Goal: Task Accomplishment & Management: Use online tool/utility

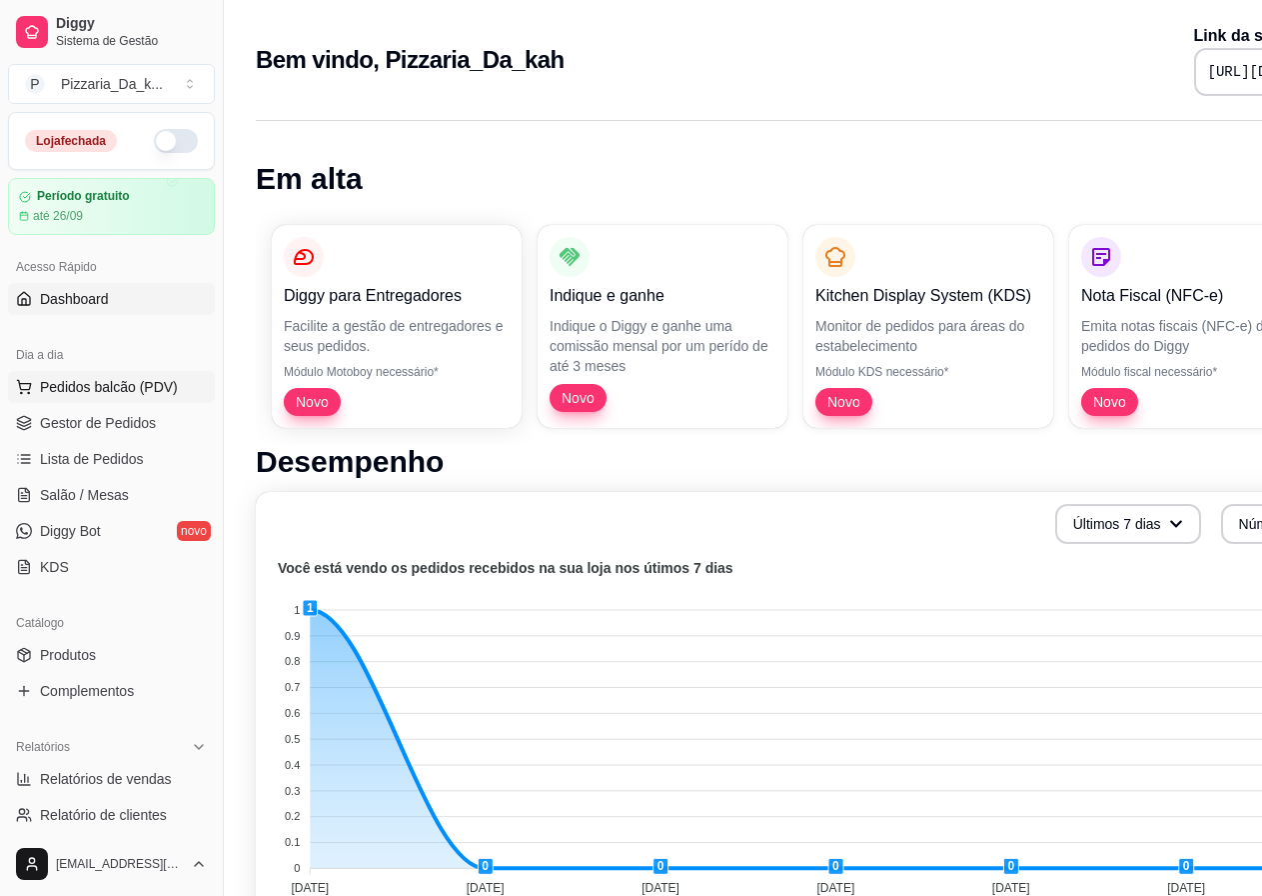
click at [112, 388] on span "Pedidos balcão (PDV)" at bounding box center [109, 387] width 138 height 20
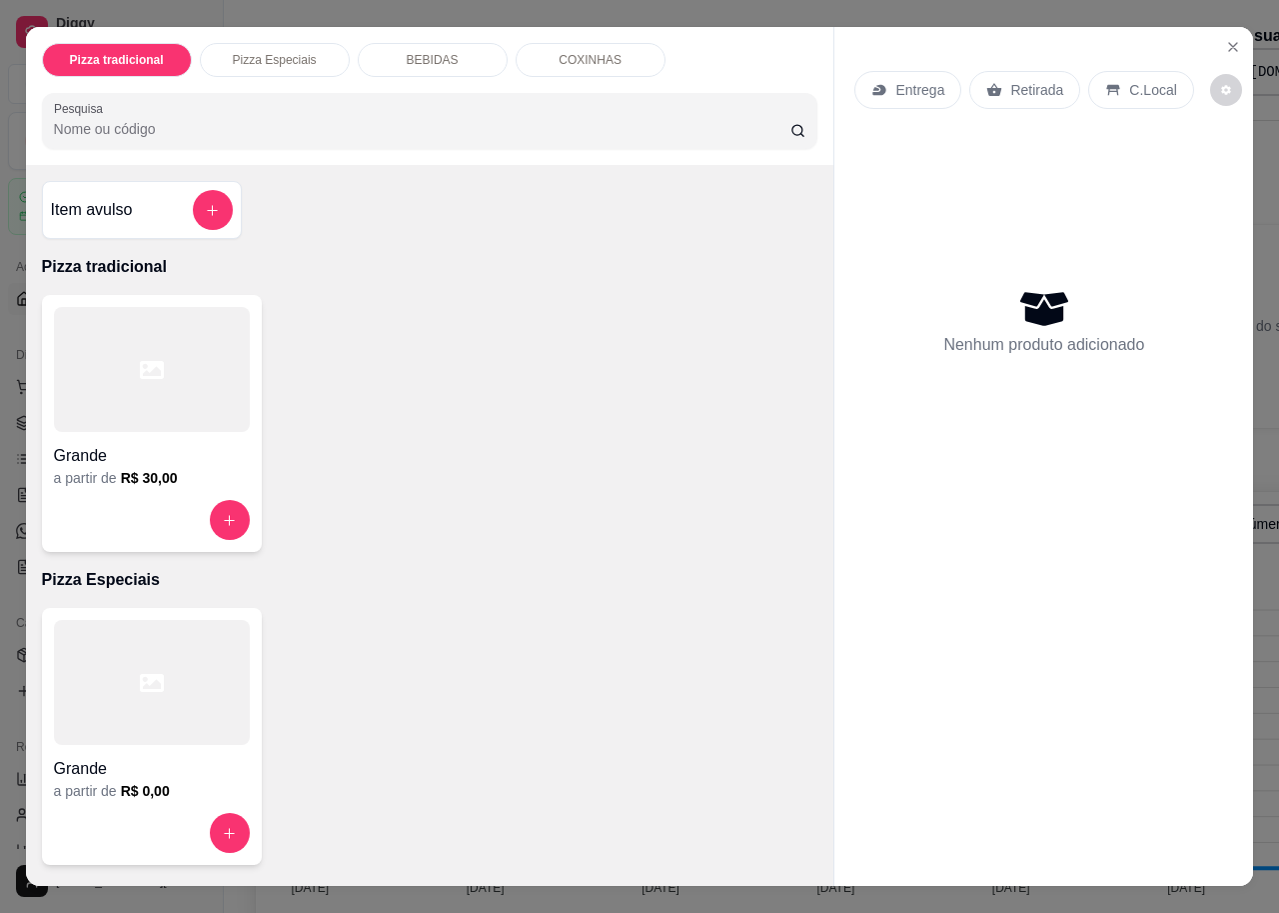
click at [130, 397] on div at bounding box center [152, 369] width 196 height 125
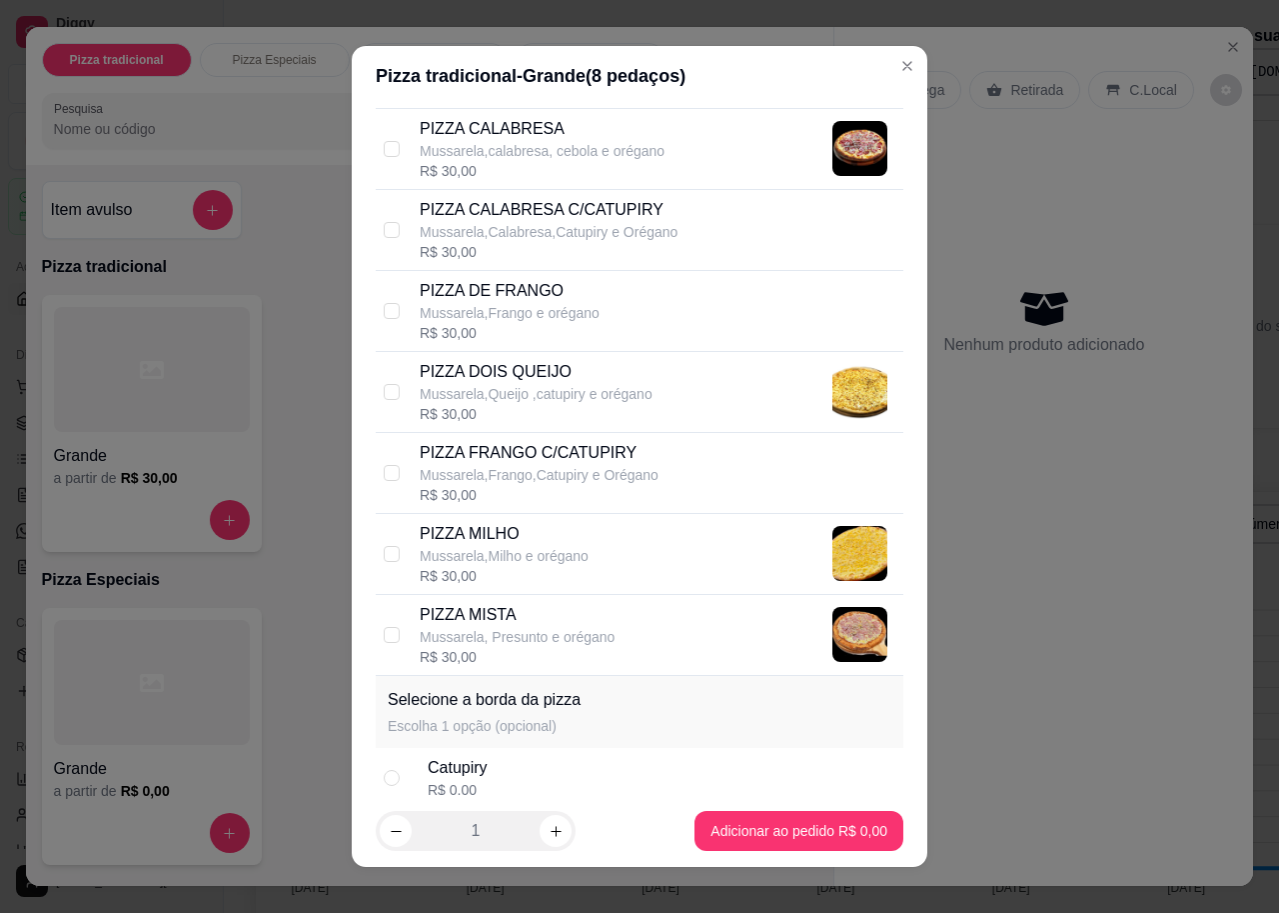
scroll to position [343, 0]
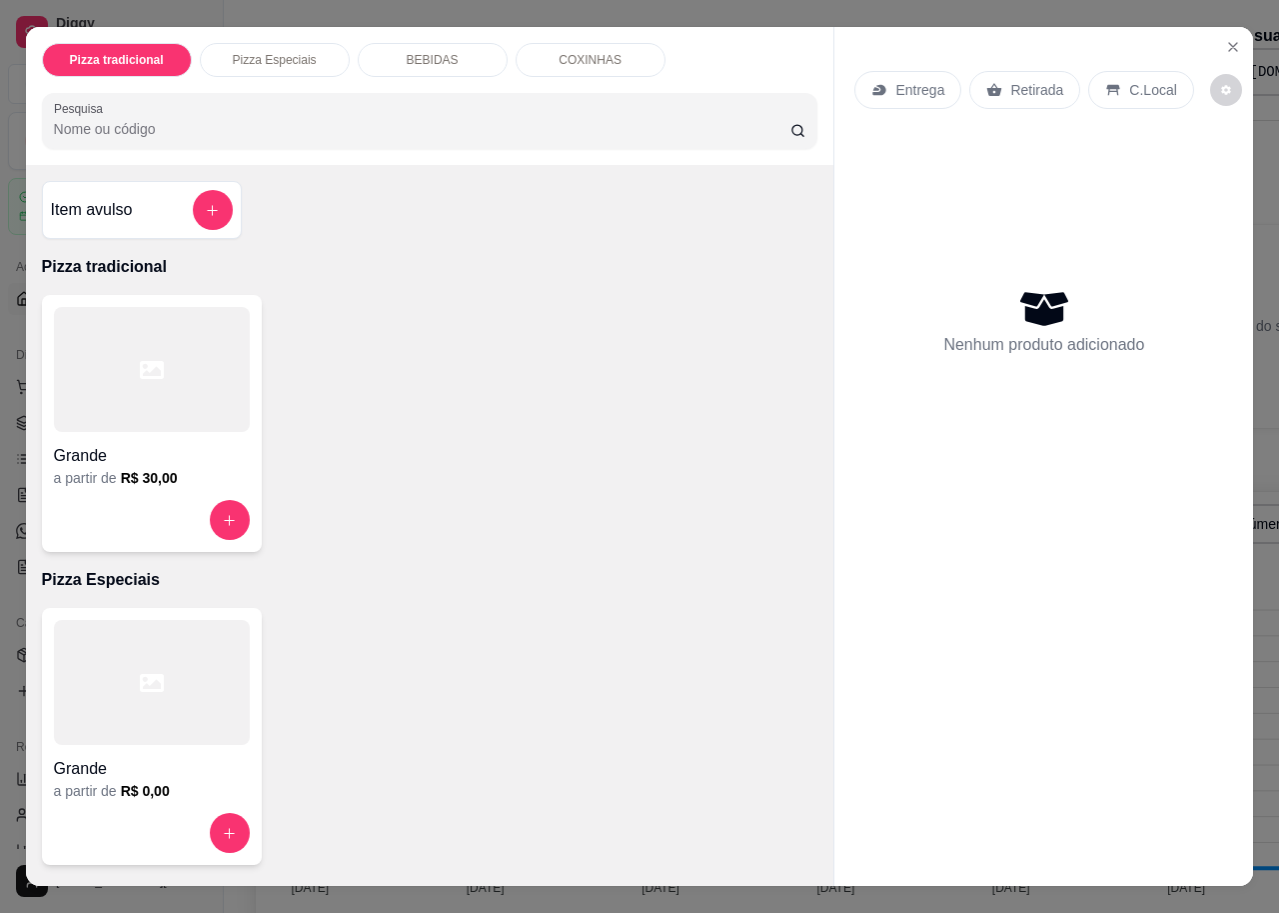
click at [572, 54] on p "COXINHAS" at bounding box center [590, 60] width 63 height 16
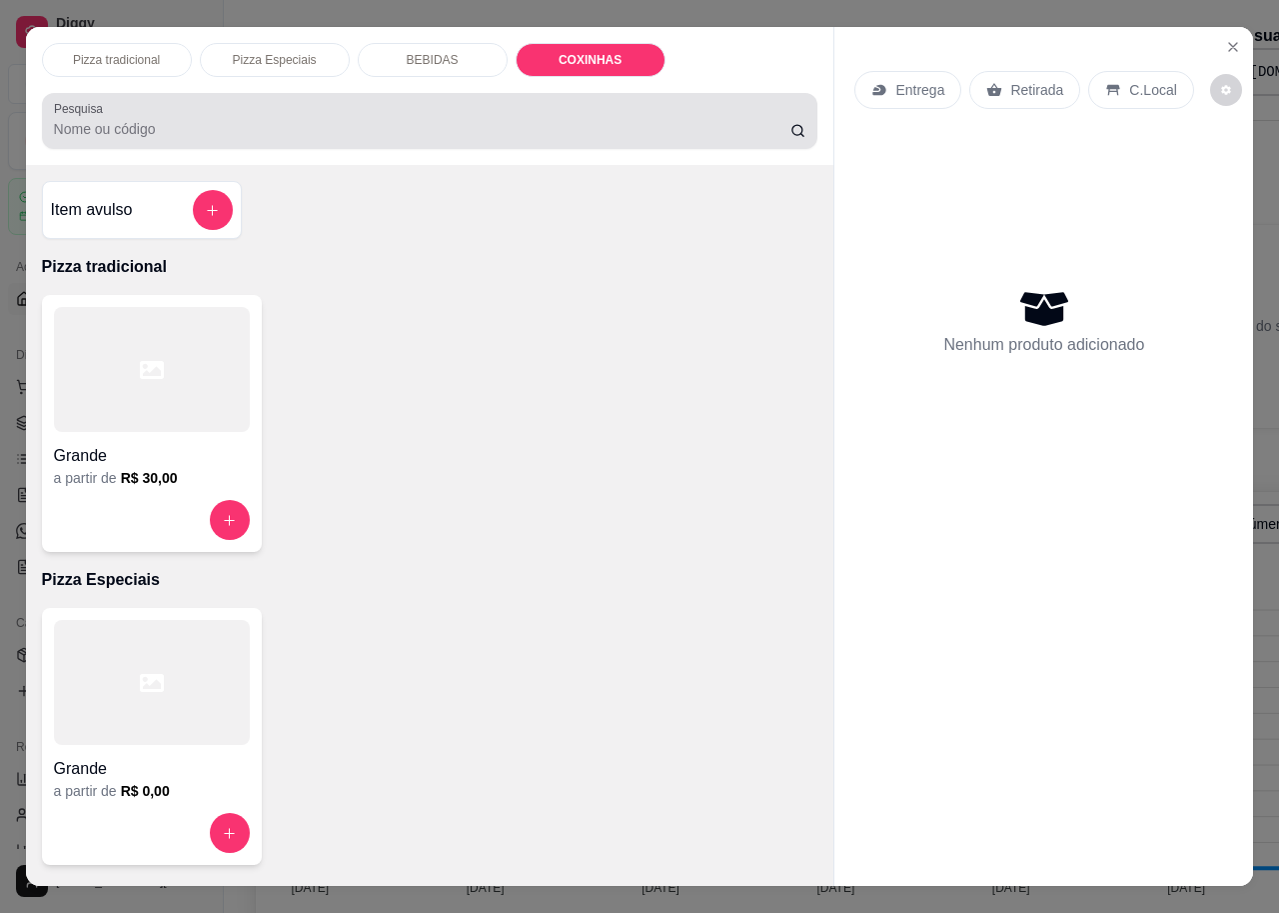
scroll to position [686, 0]
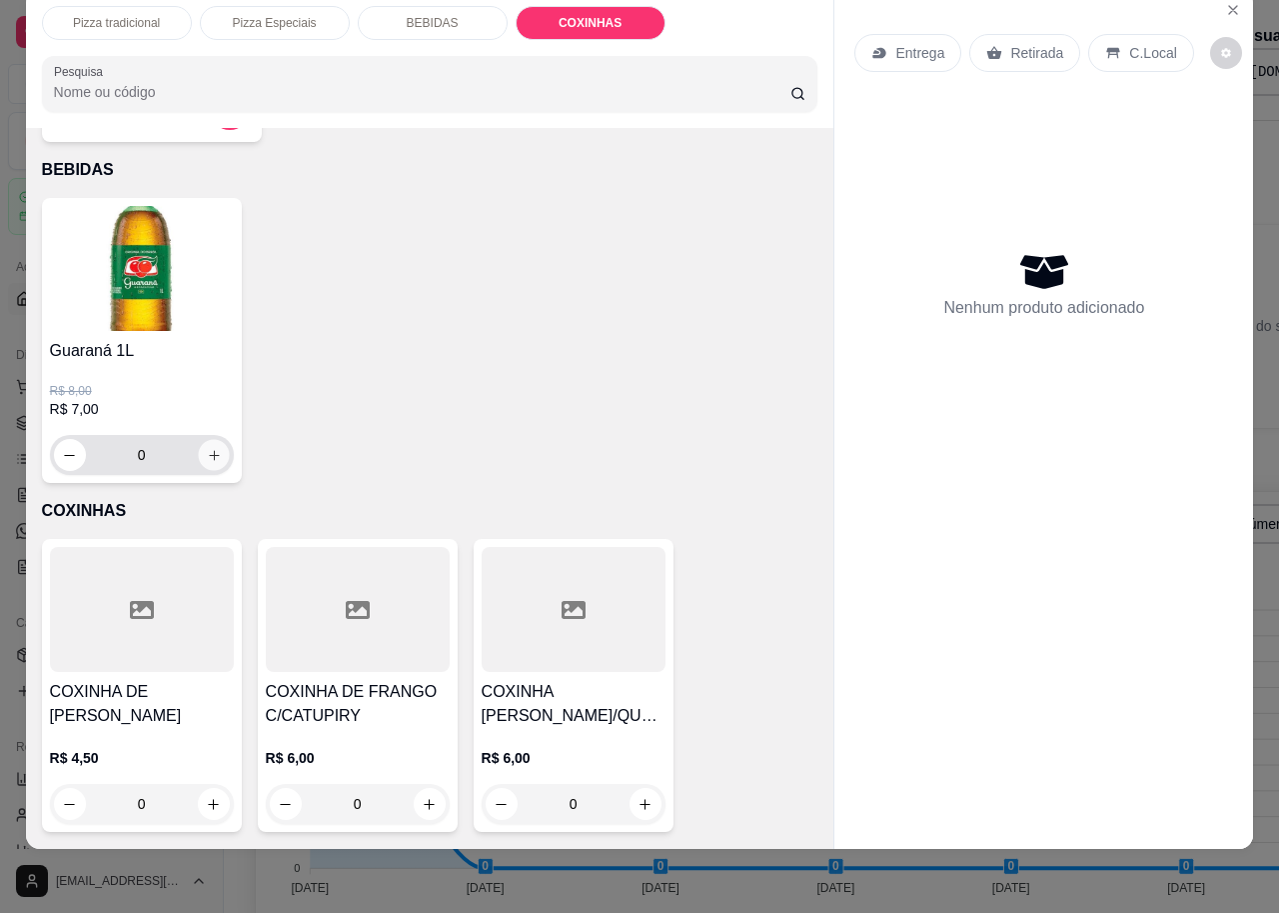
click at [213, 440] on button "increase-product-quantity" at bounding box center [213, 455] width 31 height 31
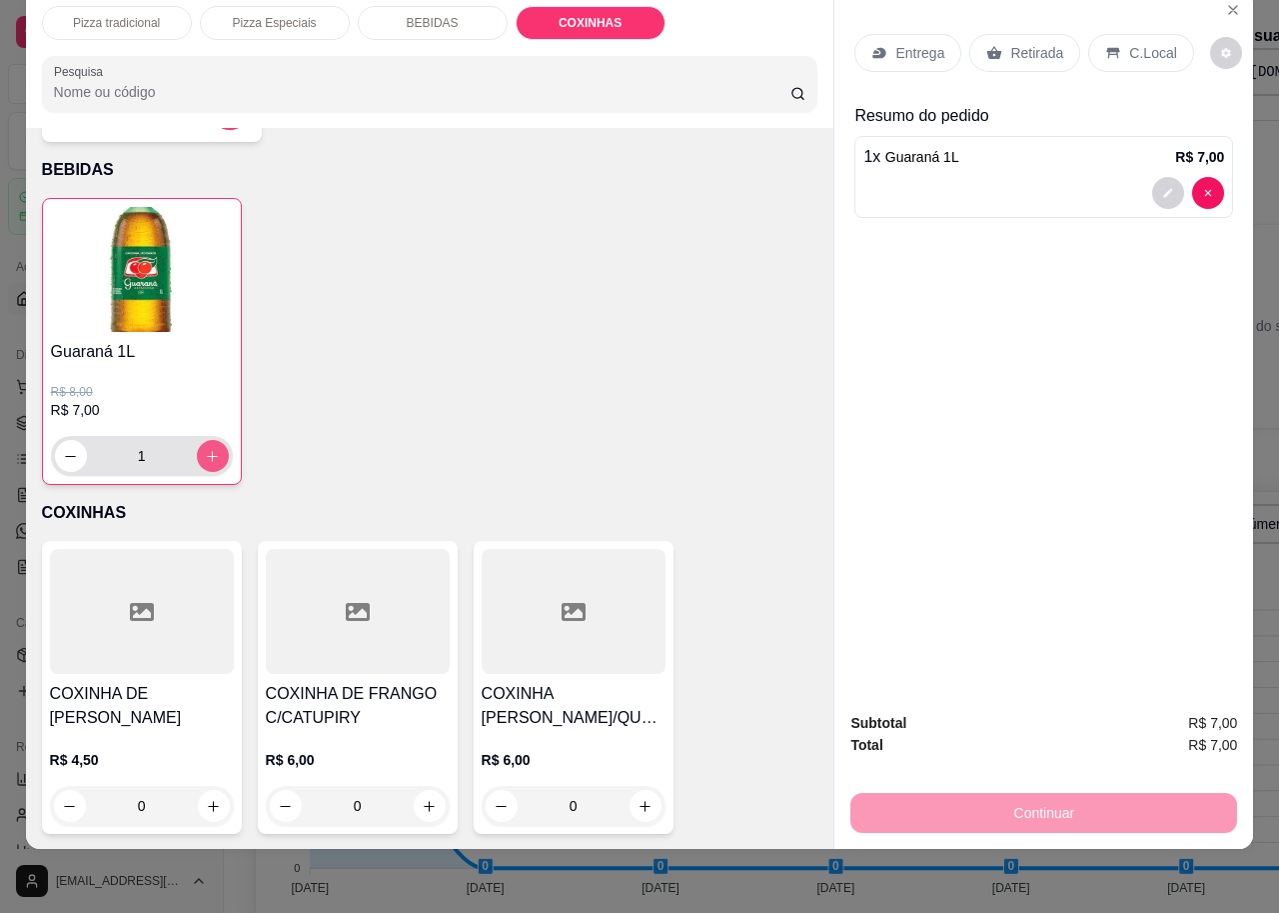
click at [213, 440] on button "increase-product-quantity" at bounding box center [213, 456] width 32 height 32
click at [208, 449] on icon "increase-product-quantity" at bounding box center [212, 456] width 15 height 15
click at [202, 455] on button "increase-product-quantity" at bounding box center [213, 456] width 32 height 32
click at [55, 441] on button "decrease-product-quantity" at bounding box center [71, 456] width 32 height 32
click at [55, 441] on button "decrease-product-quantity" at bounding box center [70, 456] width 31 height 31
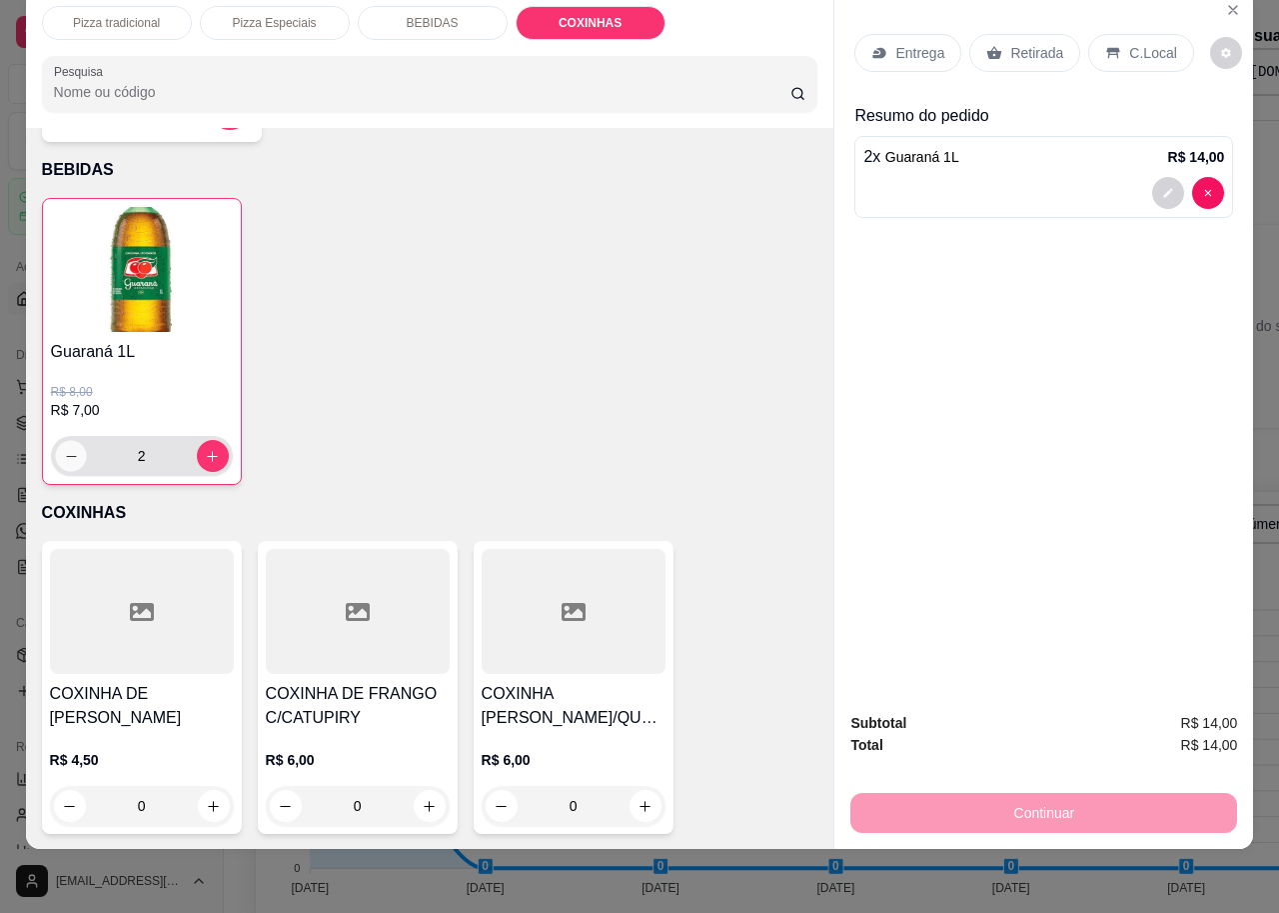
click at [55, 441] on button "decrease-product-quantity" at bounding box center [70, 456] width 31 height 31
type input "0"
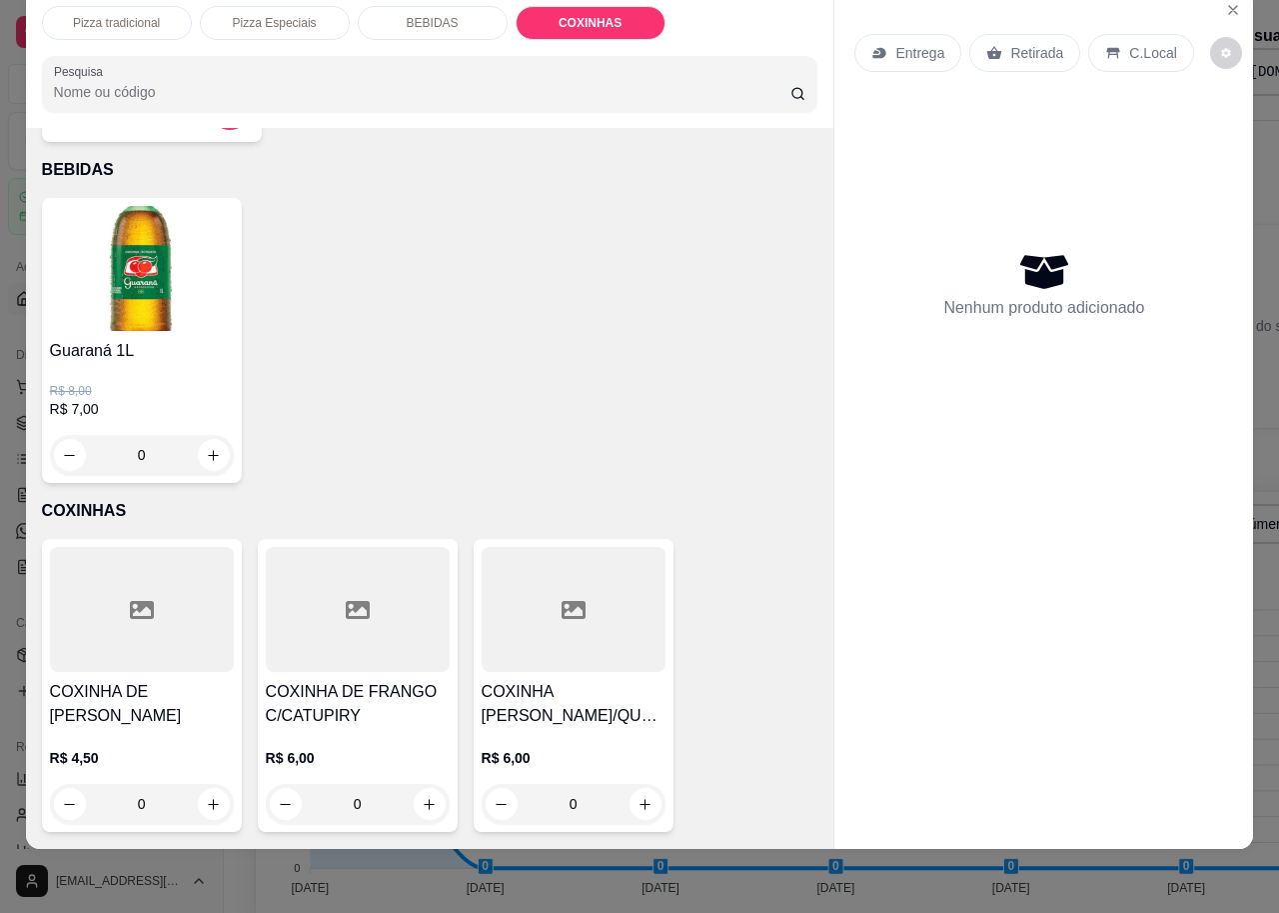
click at [436, 15] on p "BEBIDAS" at bounding box center [433, 23] width 52 height 16
click at [308, 8] on div "Pizza Especiais" at bounding box center [275, 23] width 150 height 34
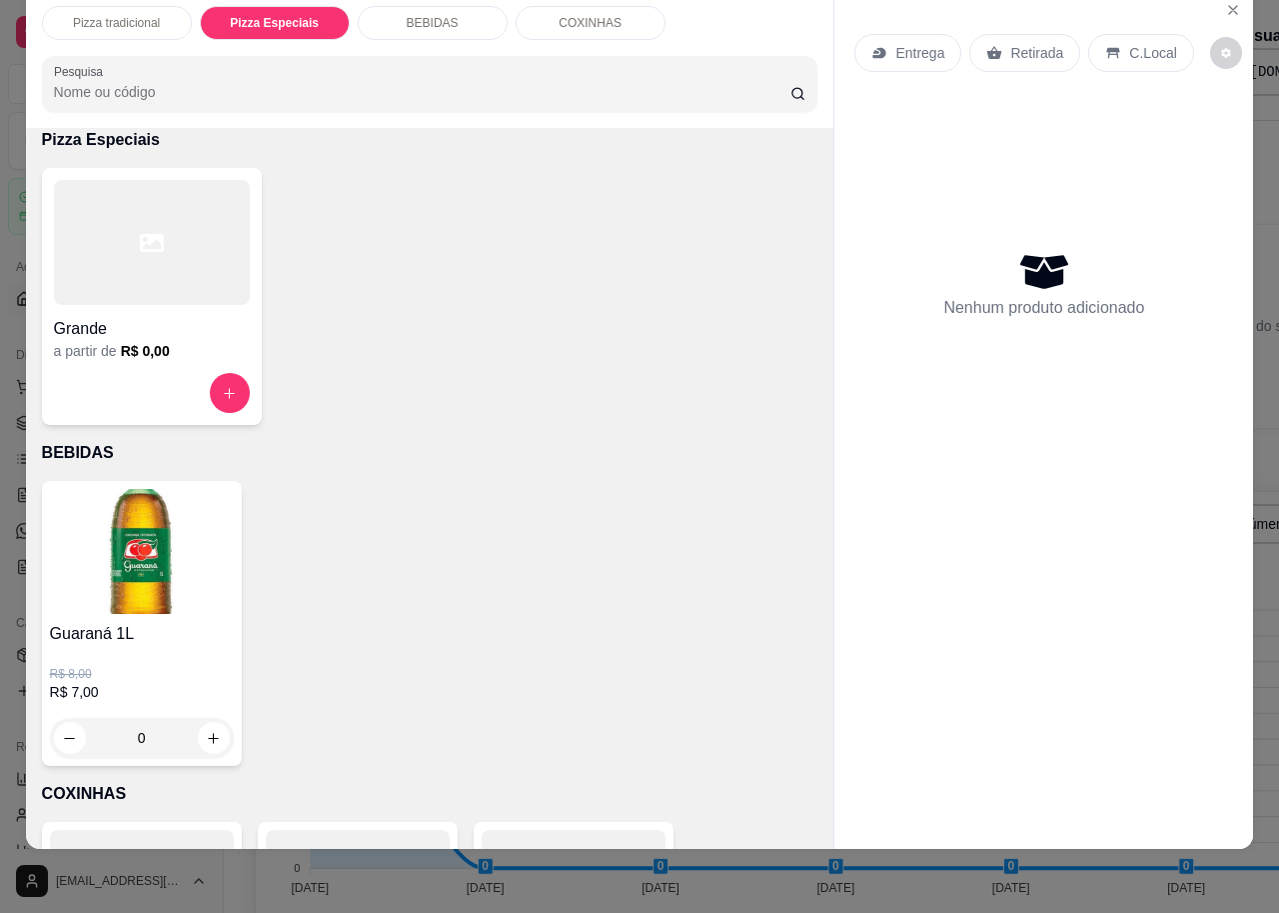
click at [145, 15] on p "Pizza tradicional" at bounding box center [116, 23] width 87 height 16
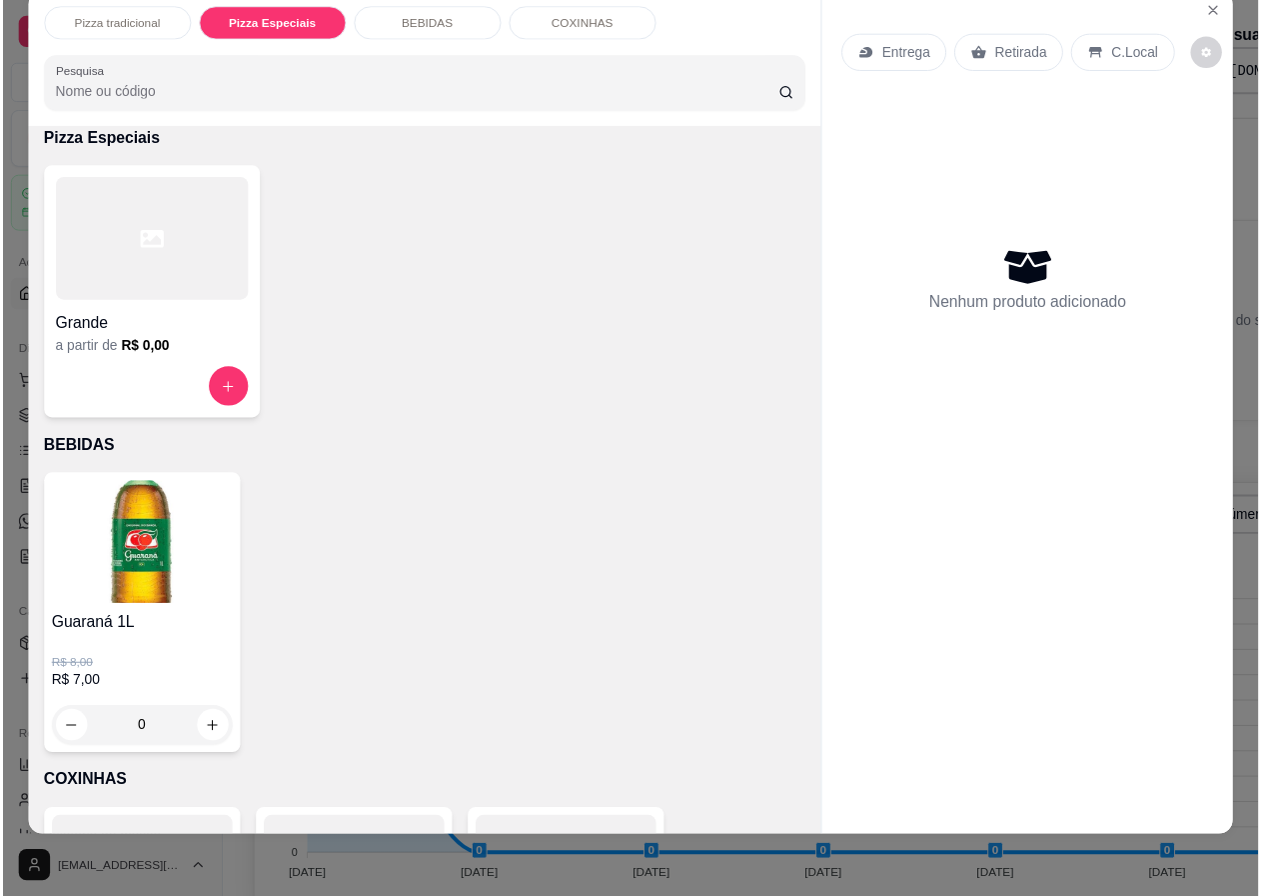
scroll to position [90, 0]
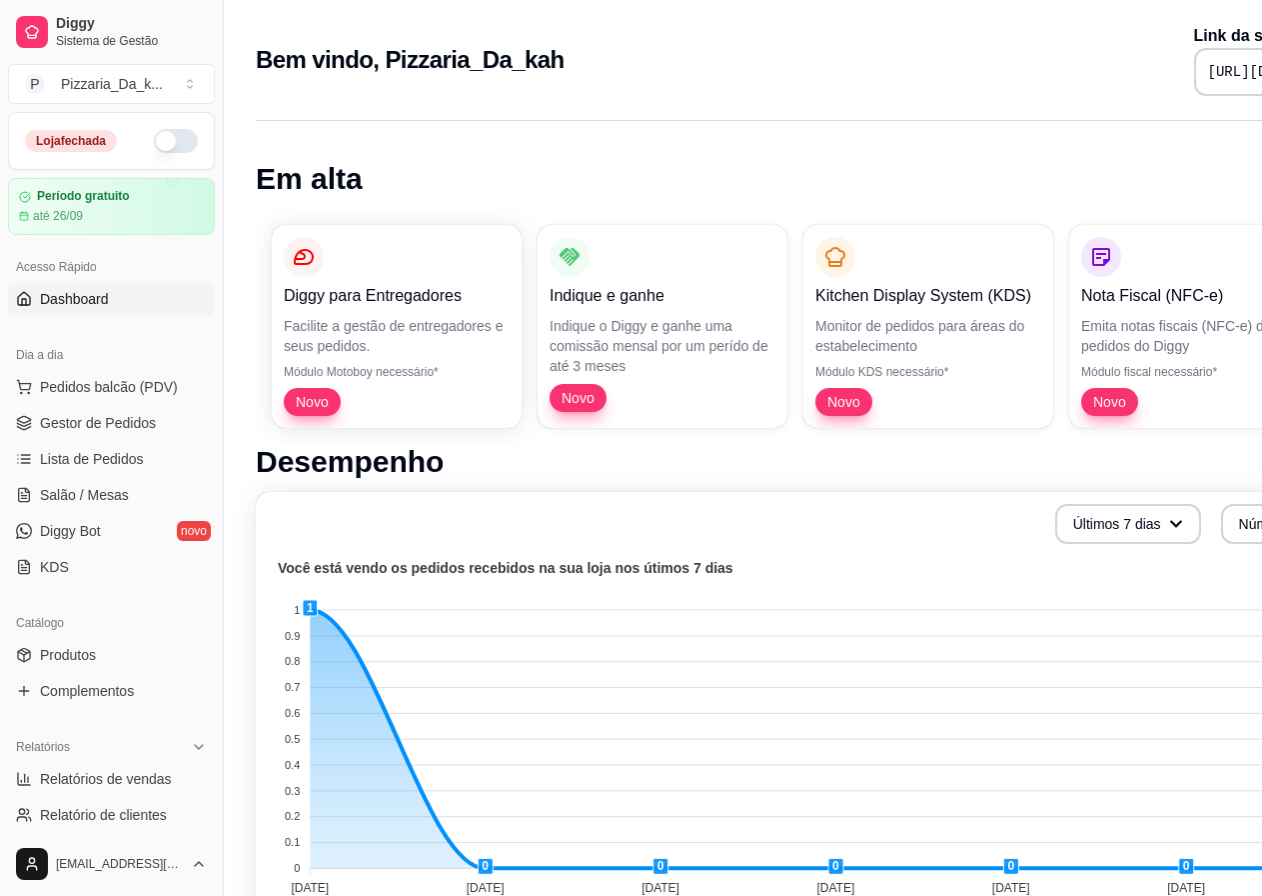
click at [157, 138] on button "button" at bounding box center [176, 141] width 44 height 24
click at [154, 130] on button "button" at bounding box center [176, 141] width 44 height 24
